Goal: Task Accomplishment & Management: Manage account settings

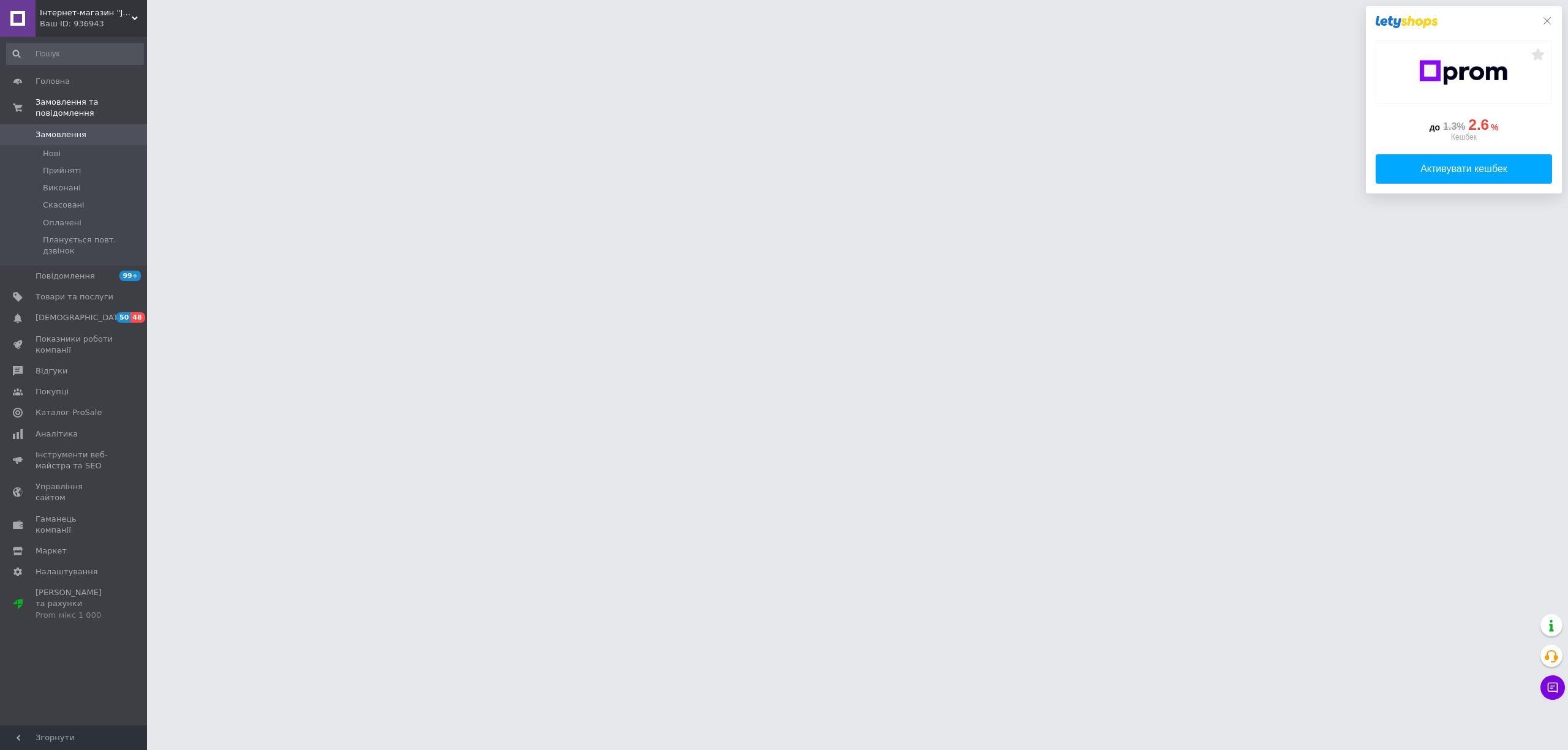
click at [1549, 22] on icon at bounding box center [1547, 21] width 10 height 10
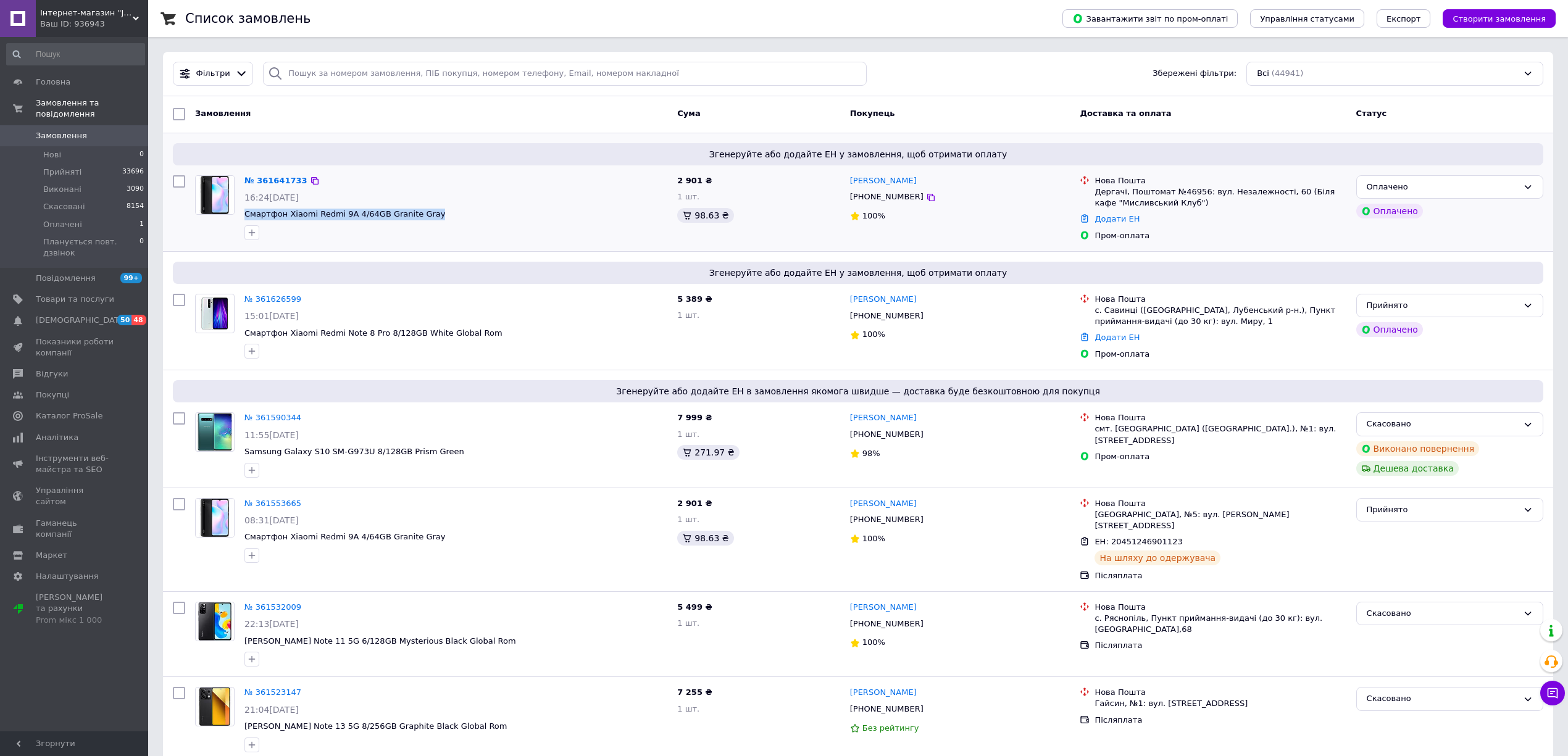
drag, startPoint x: 405, startPoint y: 212, endPoint x: 263, endPoint y: 225, distance: 142.6
click at [245, 218] on span "Смартфон Xiaomi Redmi 9A 4/64GB Granite Gray" at bounding box center [456, 215] width 423 height 12
copy span "Смартфон Xiaomi Redmi 9A 4/64GB Granite Gray"
click at [527, 315] on div "15:01[DATE]" at bounding box center [456, 316] width 423 height 12
click at [1327, 334] on div "Додати ЕН" at bounding box center [1220, 338] width 256 height 17
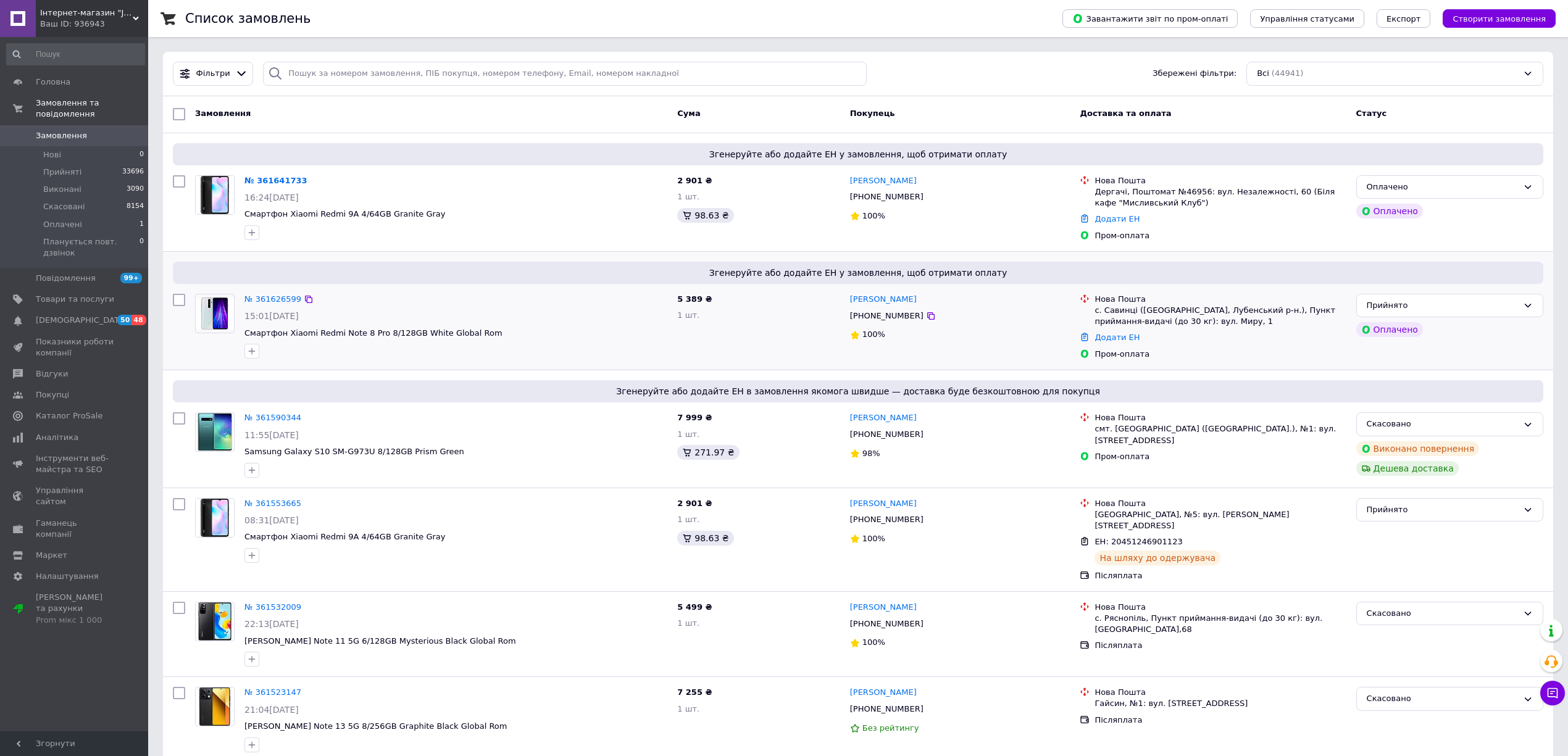
click at [545, 331] on span "Смартфон Xiaomi Redmi Note 8 Pro 8/128GB White Global Rom" at bounding box center [456, 334] width 423 height 12
click at [346, 354] on div at bounding box center [456, 351] width 428 height 20
click at [1304, 349] on div "Пром-оплата" at bounding box center [1220, 354] width 251 height 11
click at [926, 314] on icon at bounding box center [931, 316] width 10 height 10
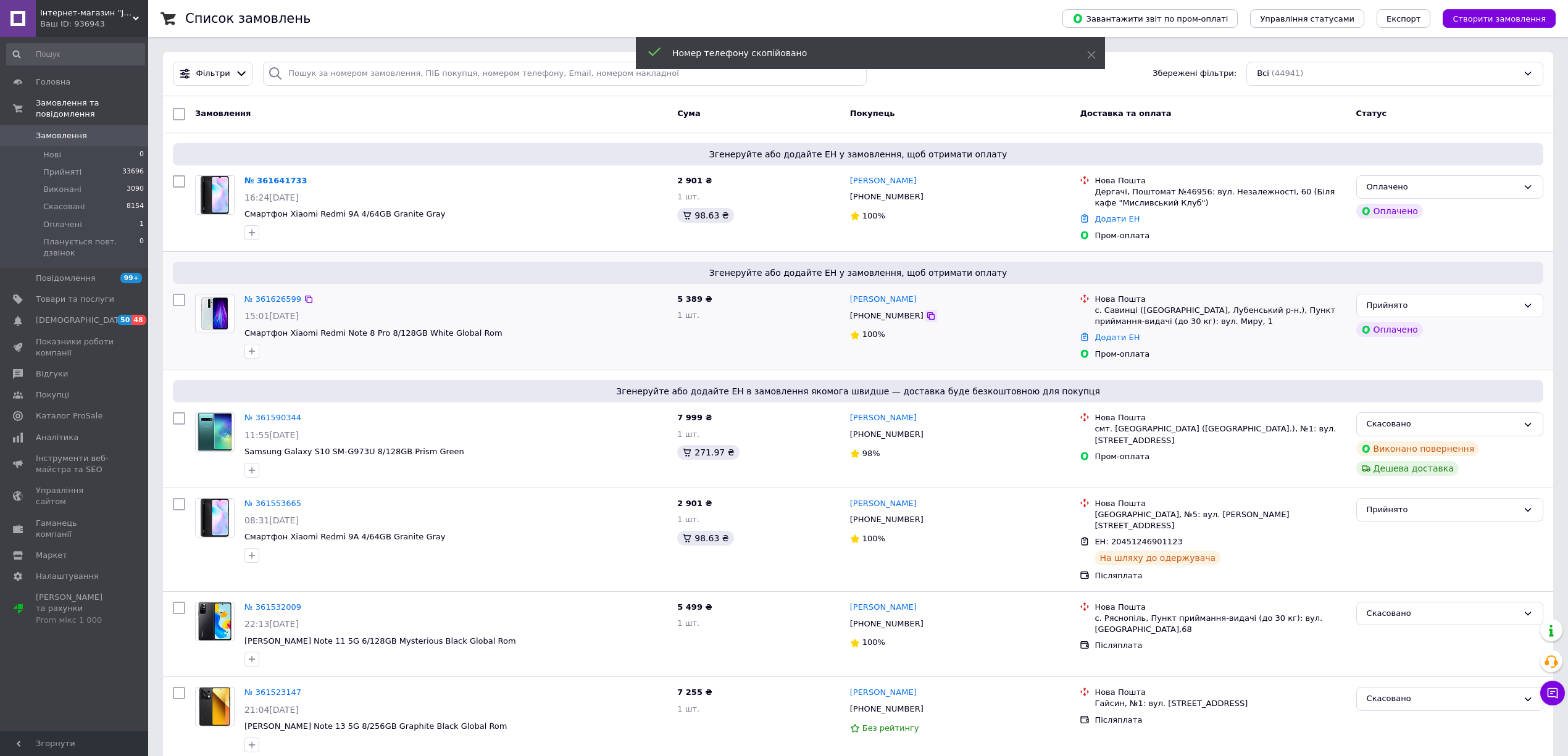
click at [926, 315] on icon at bounding box center [931, 316] width 10 height 10
